Goal: Information Seeking & Learning: Learn about a topic

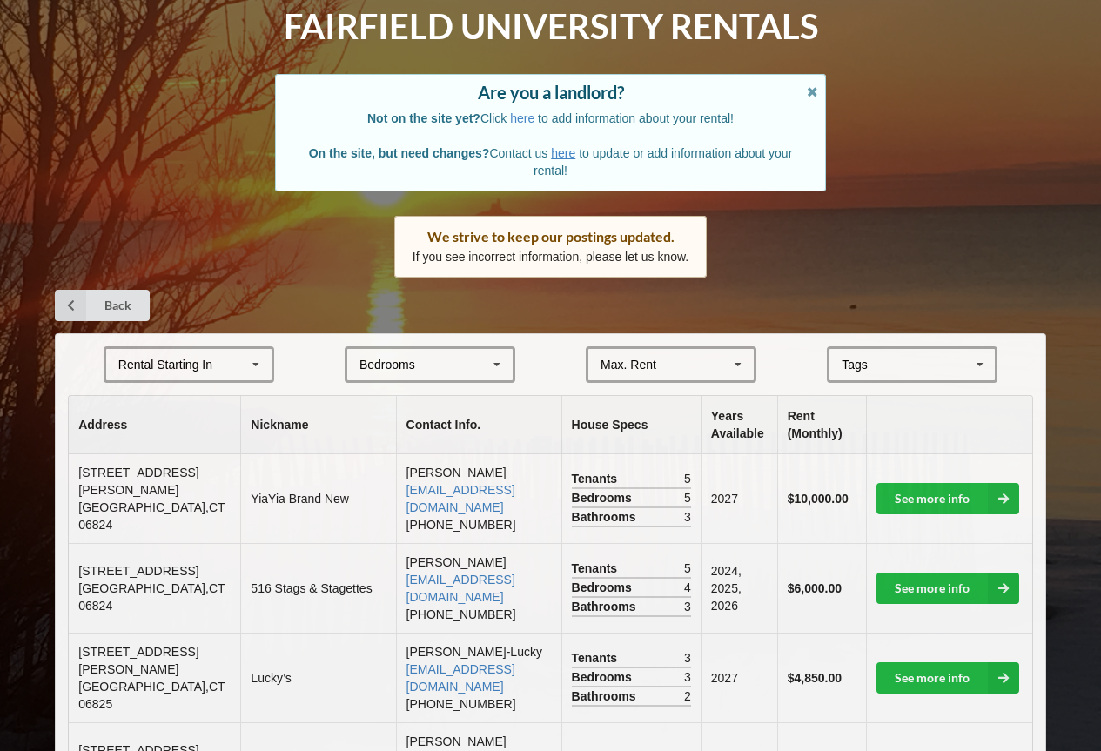
scroll to position [174, 0]
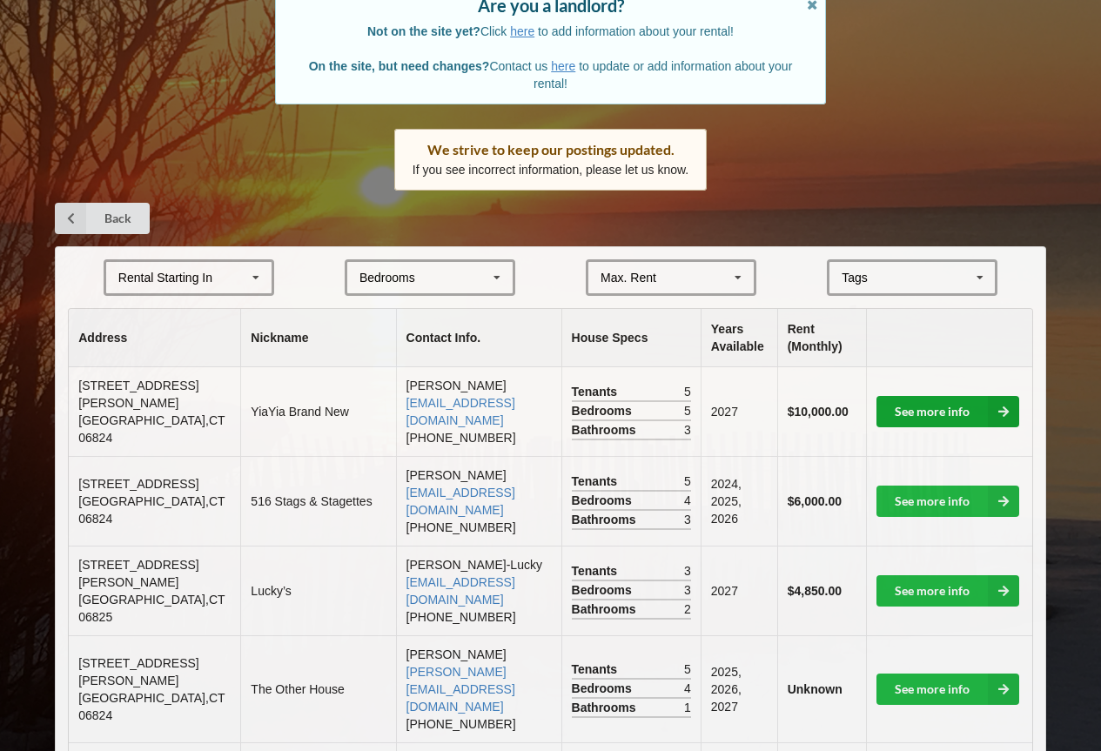
click at [1013, 412] on icon at bounding box center [1003, 411] width 31 height 31
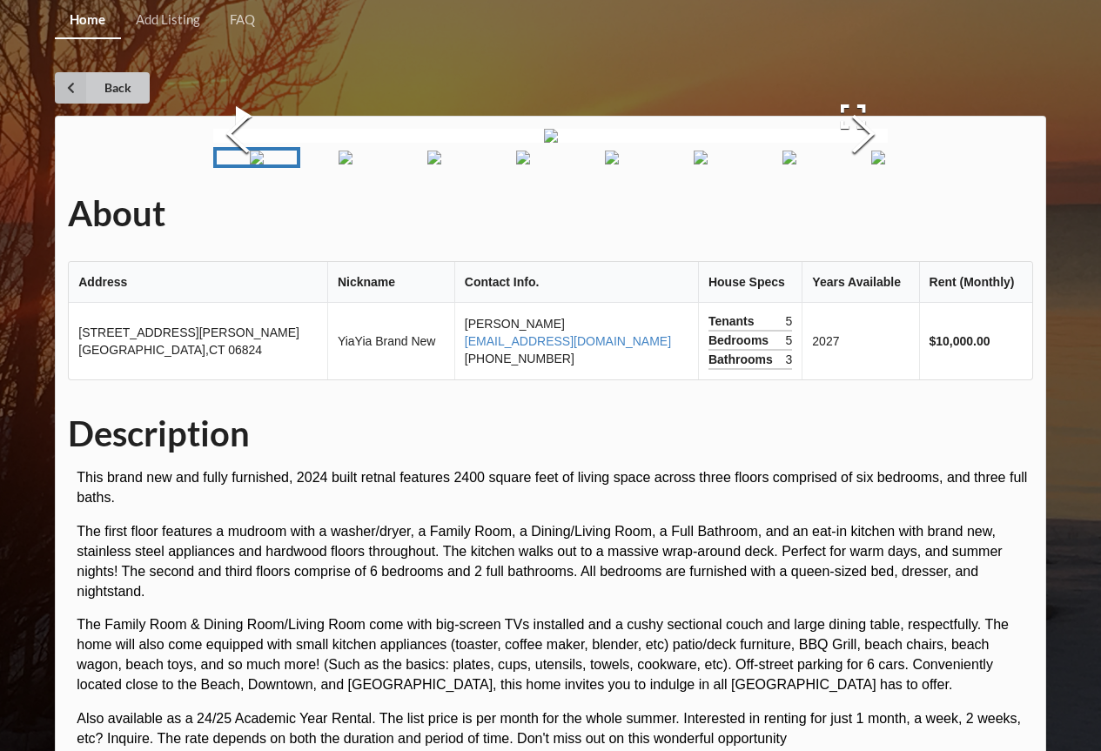
click at [104, 84] on link "Back" at bounding box center [102, 87] width 95 height 31
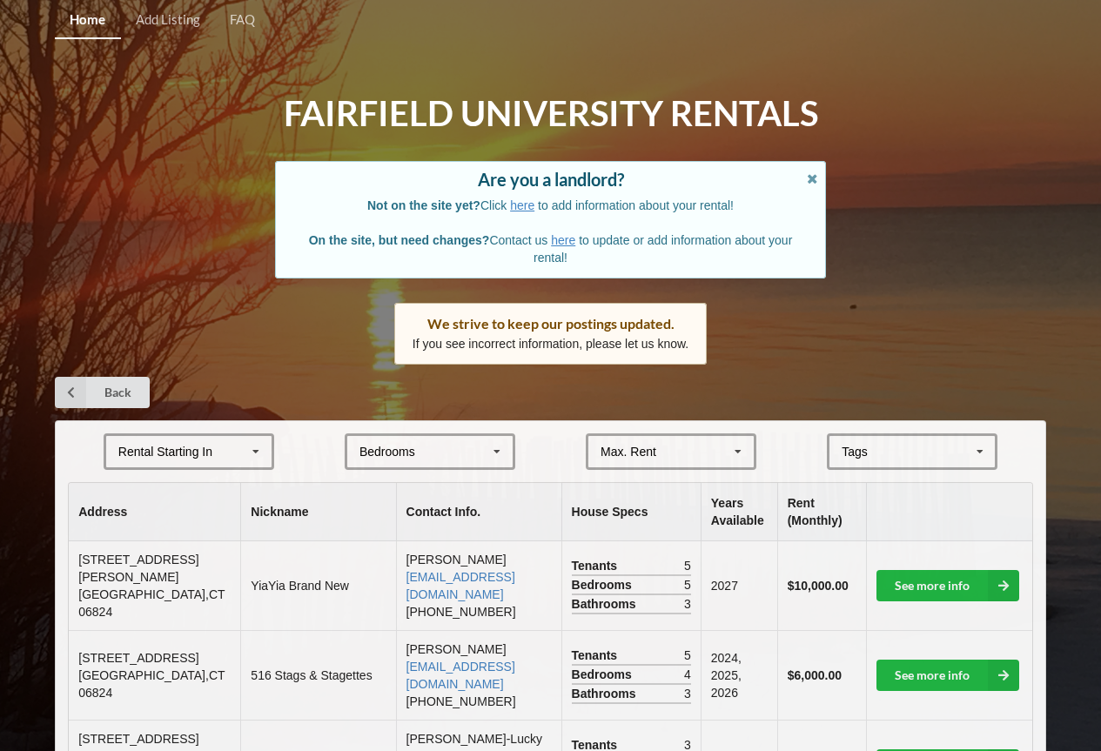
click at [119, 578] on span "[STREET_ADDRESS][PERSON_NAME]" at bounding box center [138, 568] width 120 height 31
click at [922, 570] on link "See more info" at bounding box center [948, 585] width 143 height 31
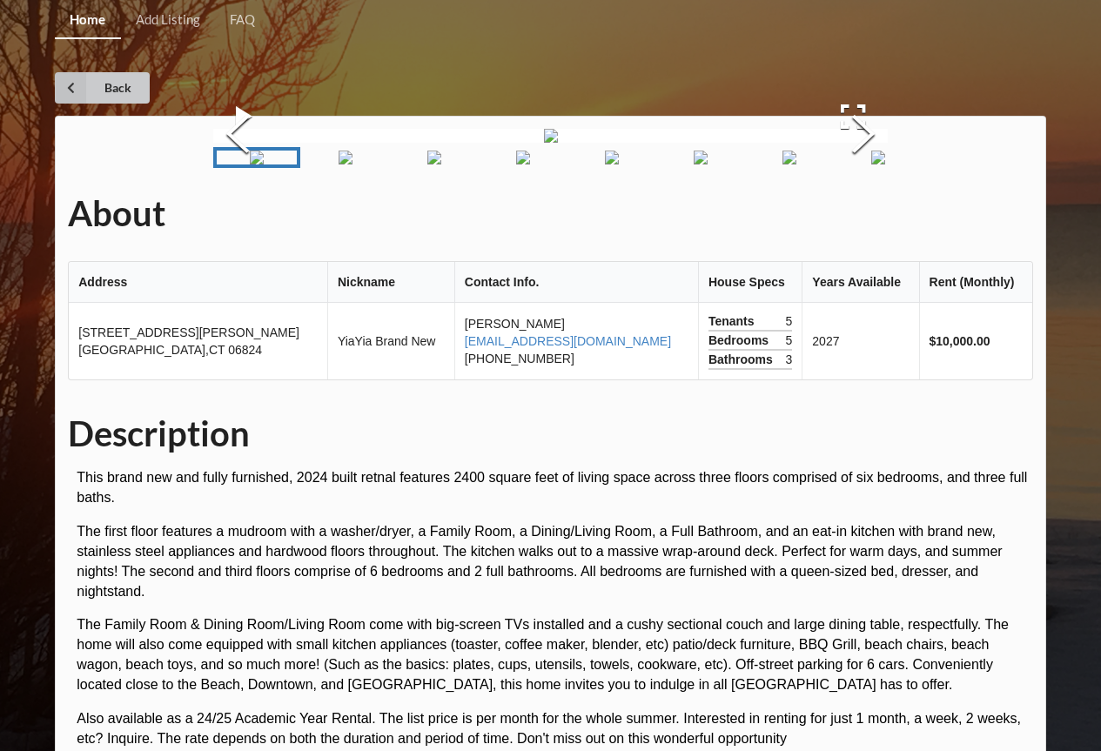
click at [114, 87] on link "Back" at bounding box center [102, 87] width 95 height 31
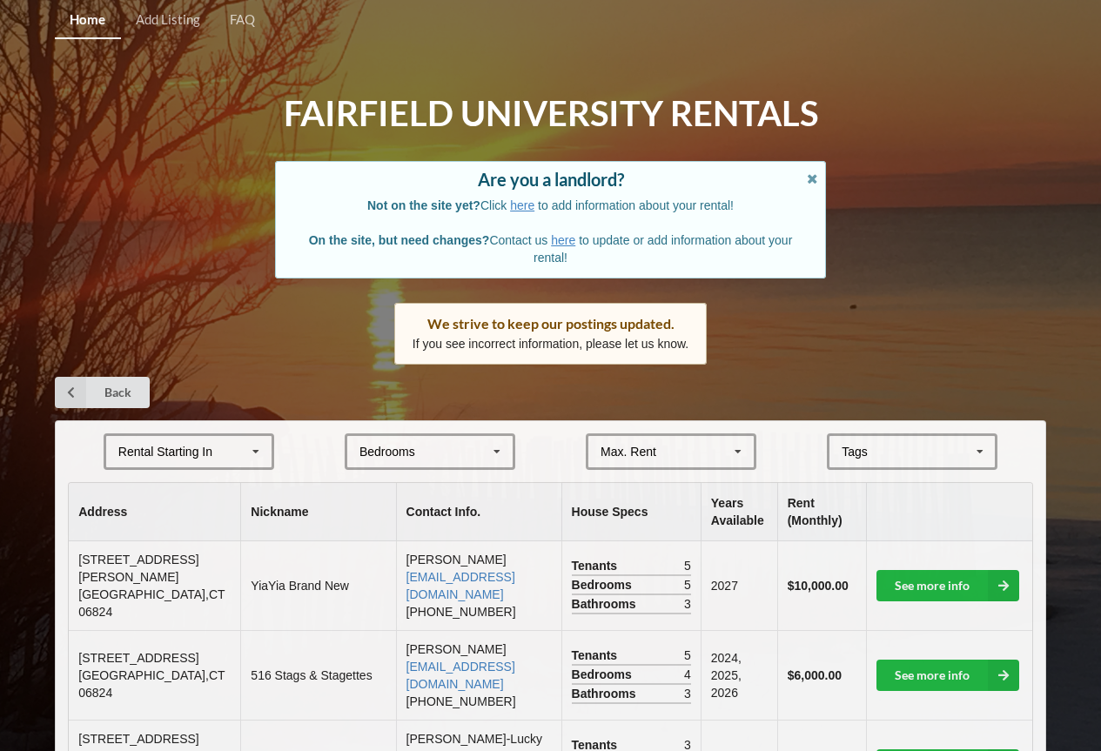
click at [253, 449] on icon at bounding box center [256, 452] width 26 height 32
click at [208, 481] on div "2025" at bounding box center [188, 483] width 165 height 32
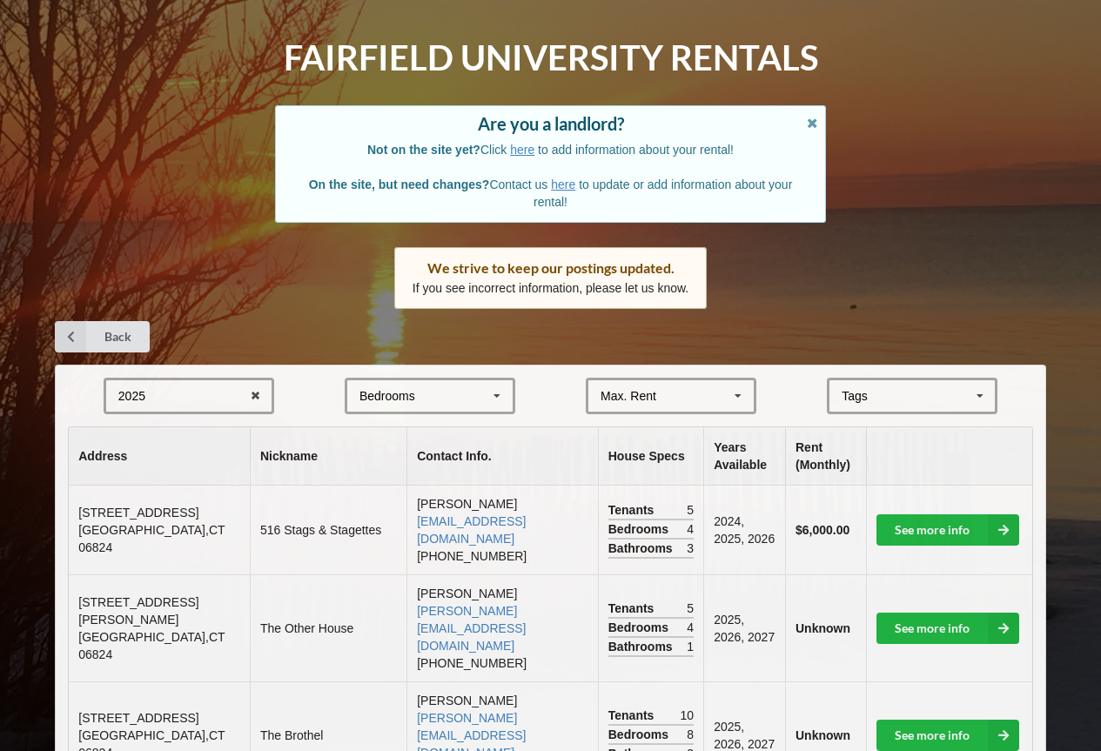
scroll to position [87, 0]
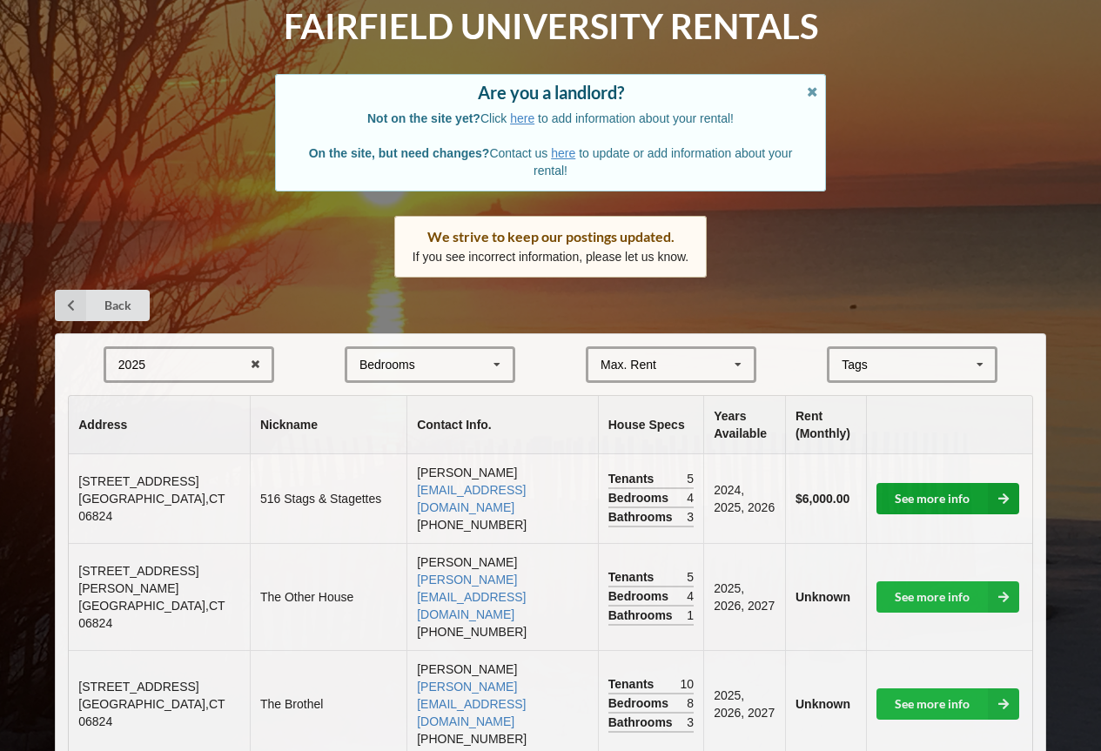
click at [1011, 490] on icon at bounding box center [1003, 498] width 31 height 31
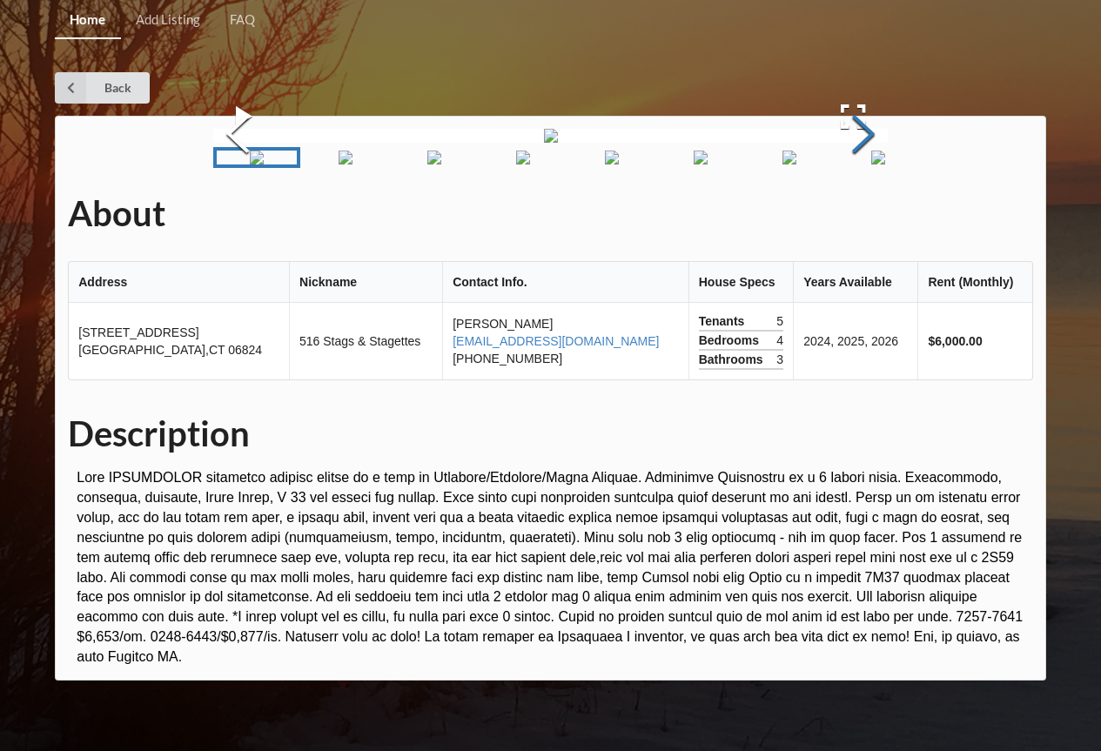
click at [859, 215] on button "Next Slide" at bounding box center [863, 136] width 49 height 158
click at [861, 215] on button "Next Slide" at bounding box center [863, 136] width 49 height 158
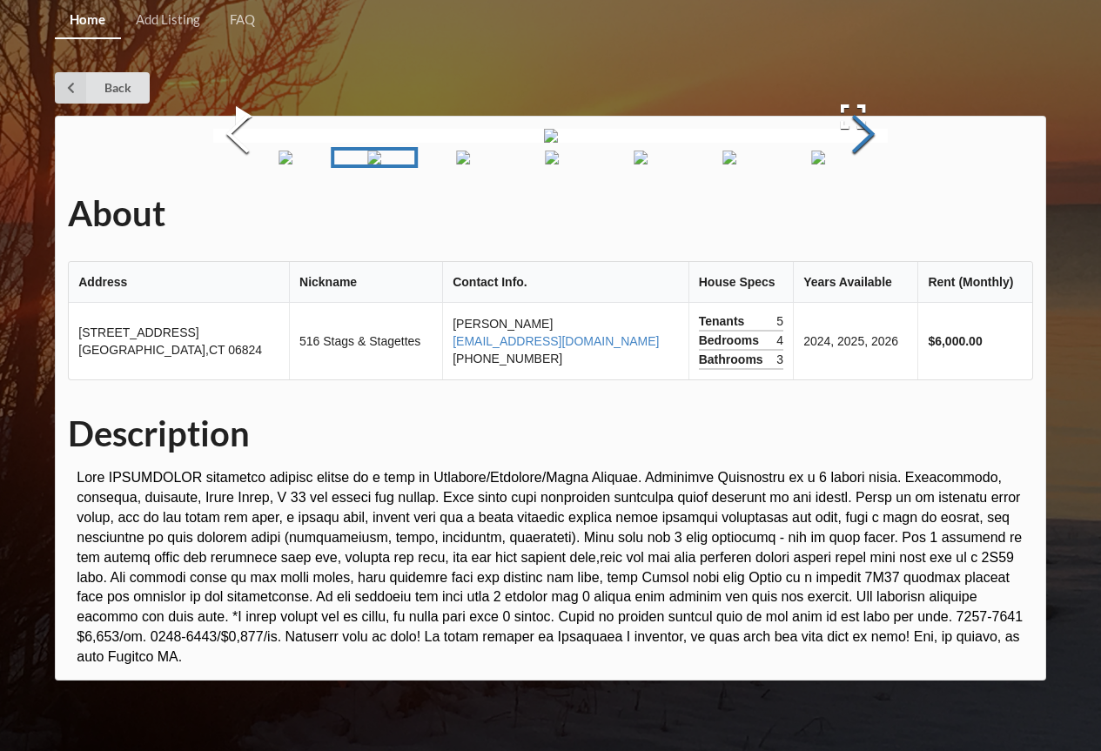
click at [861, 215] on button "Next Slide" at bounding box center [863, 136] width 49 height 158
click at [706, 165] on img "Go to Slide 7" at bounding box center [699, 158] width 14 height 14
click at [852, 215] on button "Next Slide" at bounding box center [863, 136] width 49 height 158
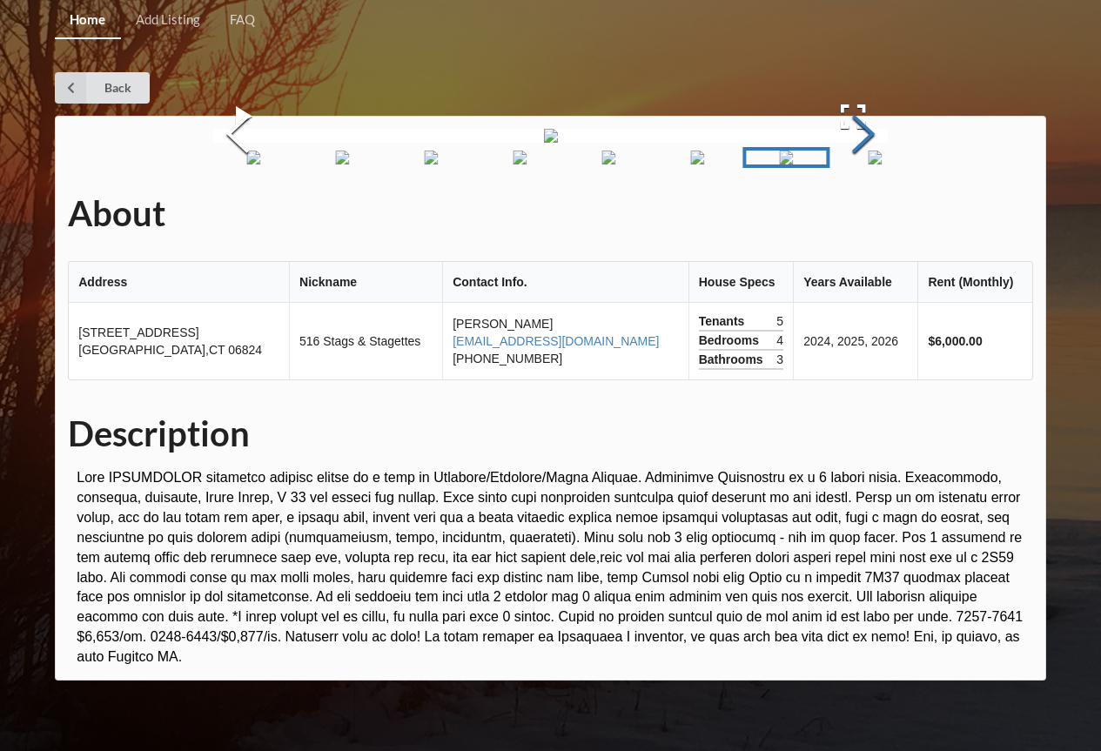
click at [854, 215] on button "Next Slide" at bounding box center [863, 136] width 49 height 158
click at [864, 215] on button "Next Slide" at bounding box center [863, 136] width 49 height 158
click at [88, 82] on link "Back" at bounding box center [102, 87] width 95 height 31
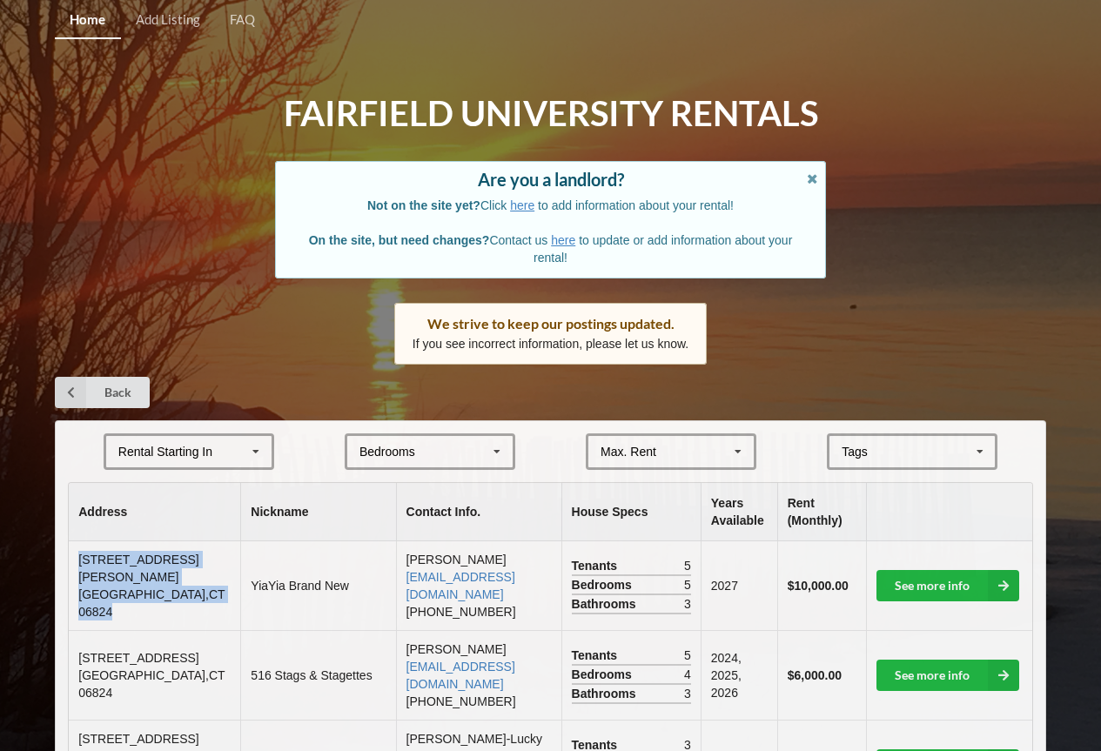
drag, startPoint x: 76, startPoint y: 568, endPoint x: 179, endPoint y: 590, distance: 106.0
click at [179, 590] on td "[STREET_ADDRESS][PERSON_NAME]" at bounding box center [154, 585] width 171 height 89
copy td "[STREET_ADDRESS][PERSON_NAME]"
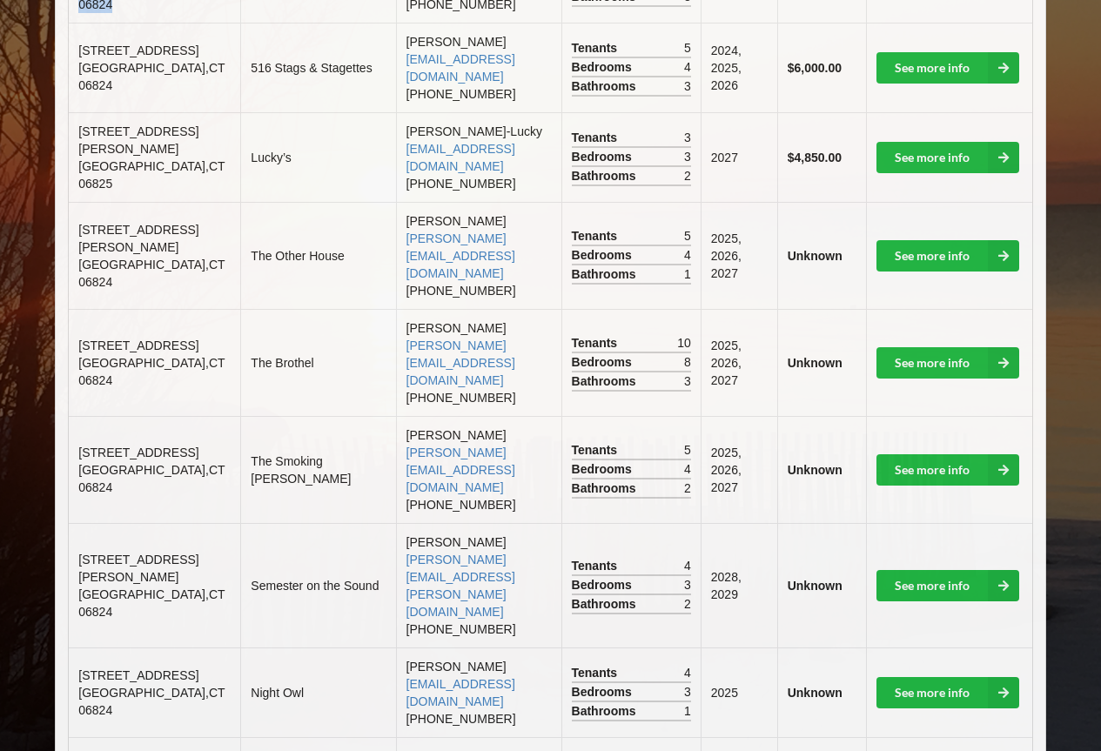
scroll to position [609, 0]
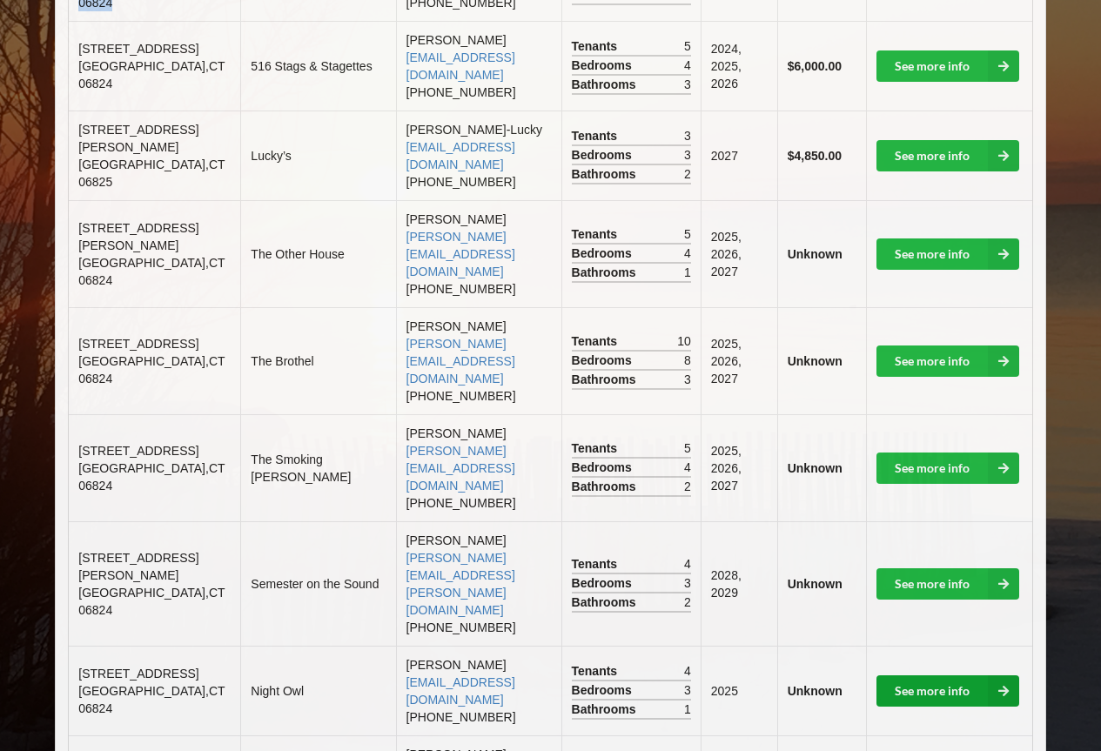
click at [966, 676] on link "See more info" at bounding box center [948, 691] width 143 height 31
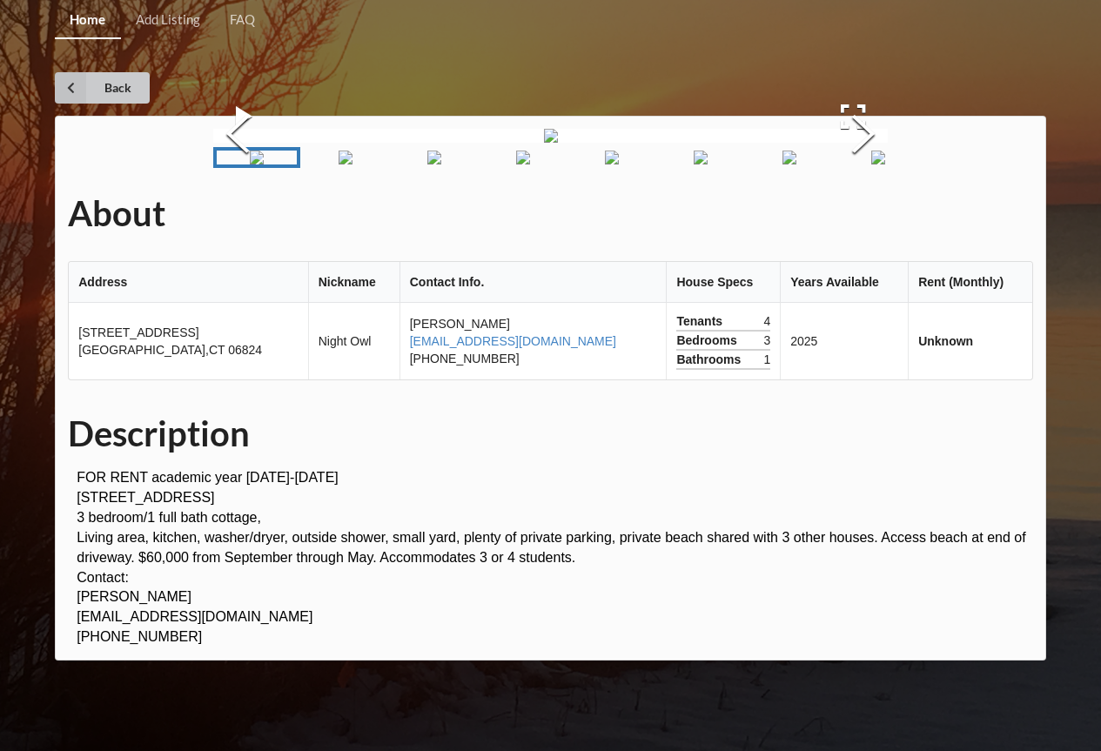
click at [93, 89] on link "Back" at bounding box center [102, 87] width 95 height 31
